Goal: Transaction & Acquisition: Purchase product/service

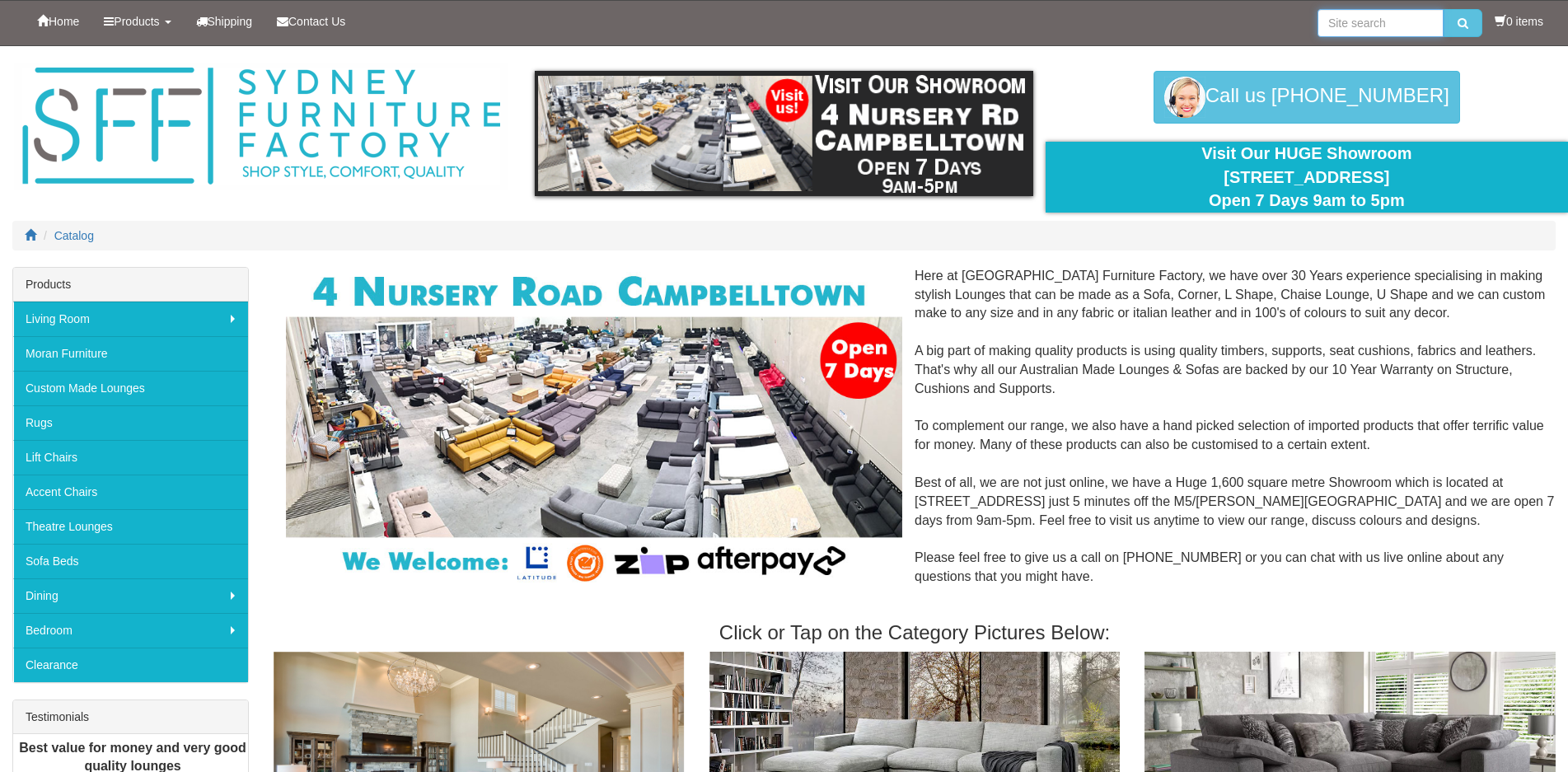
click at [1363, 28] on input "search" at bounding box center [1380, 23] width 126 height 28
type input "monet"
click at [1444, 9] on button "submit" at bounding box center [1463, 23] width 39 height 28
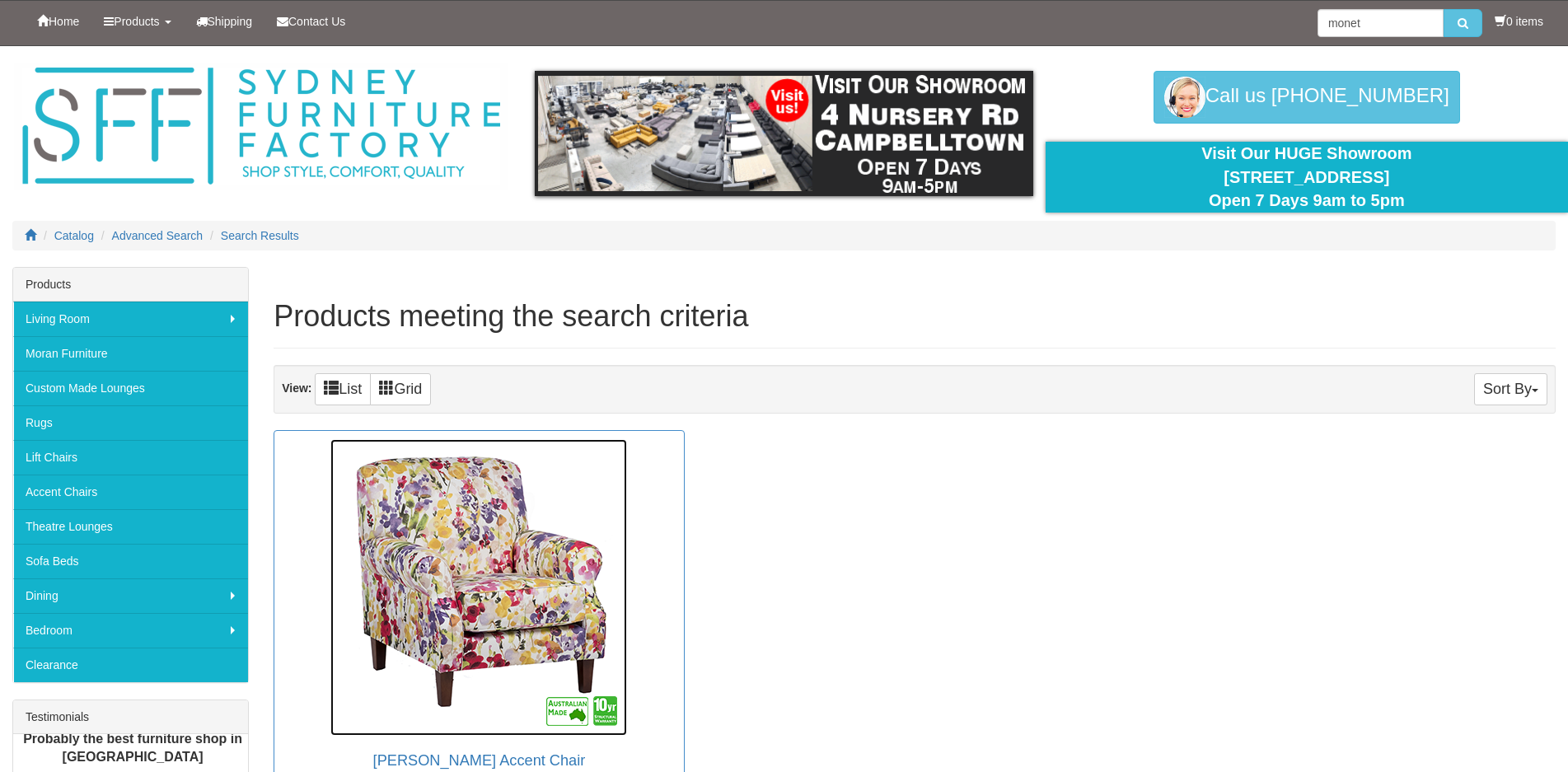
click at [556, 579] on img at bounding box center [479, 588] width 297 height 297
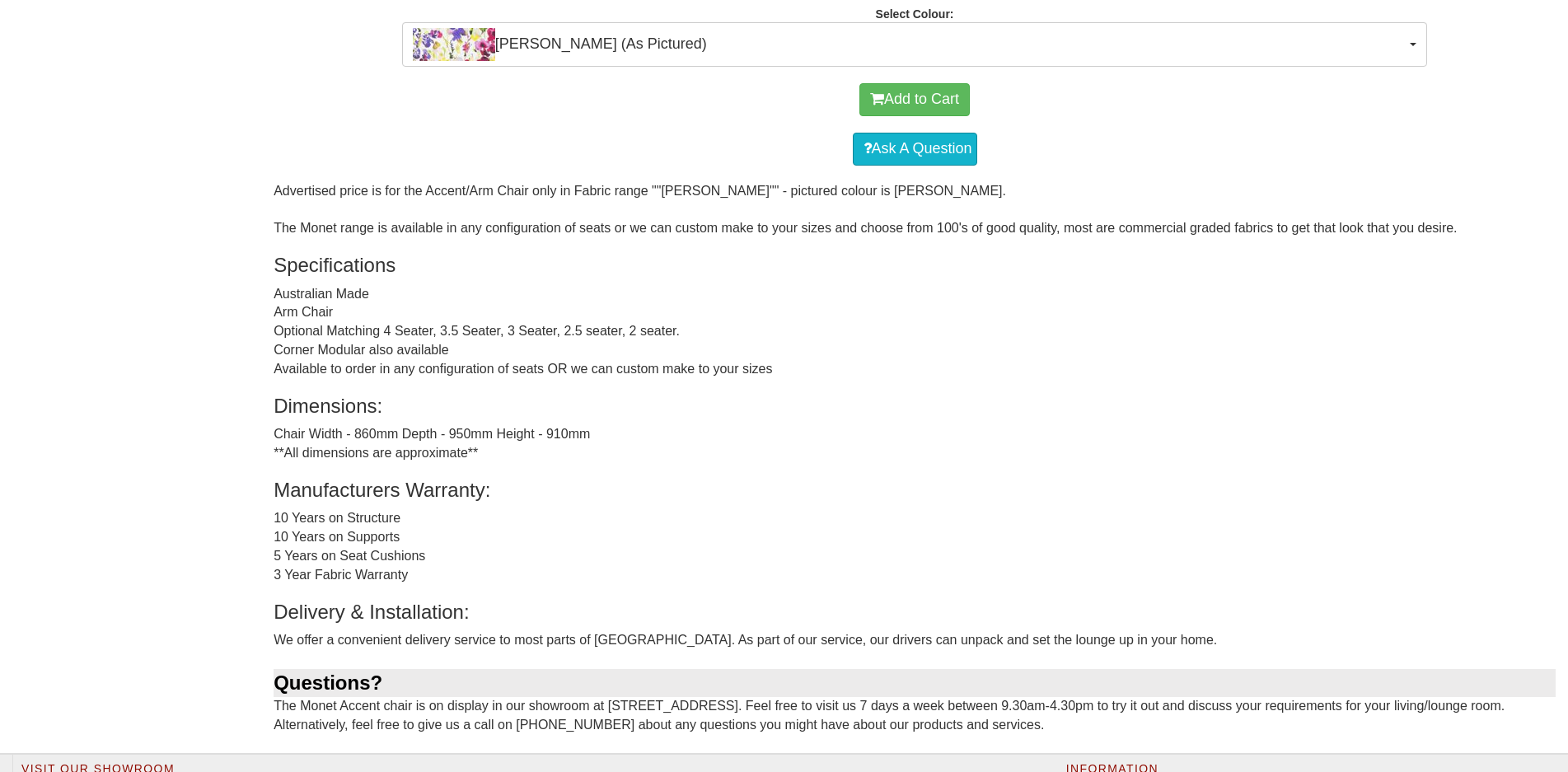
scroll to position [1221, 0]
